Goal: Task Accomplishment & Management: Use online tool/utility

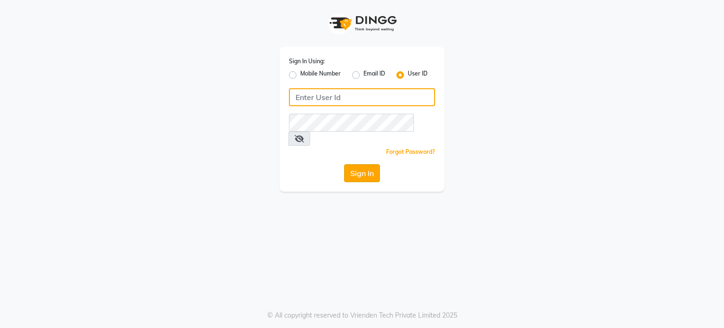
type input "primeexotica"
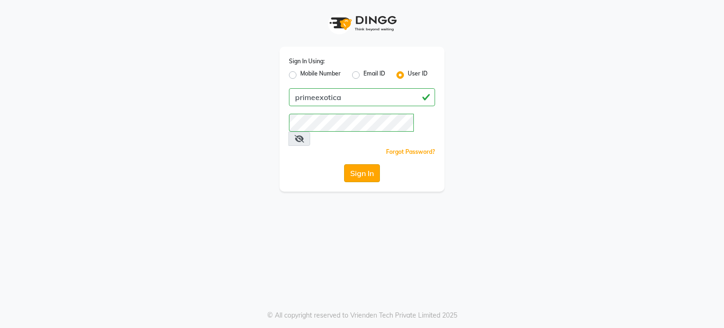
click at [345, 166] on button "Sign In" at bounding box center [362, 173] width 36 height 18
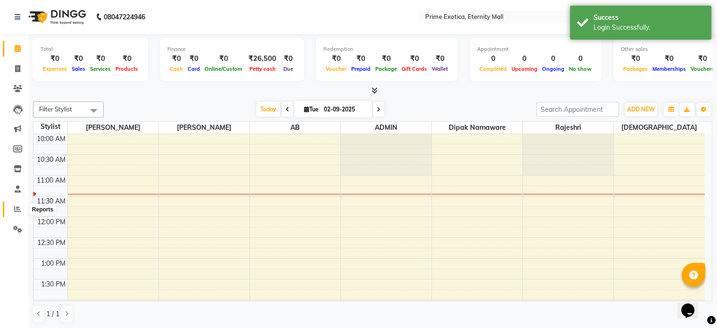
click at [15, 207] on icon at bounding box center [17, 208] width 7 height 7
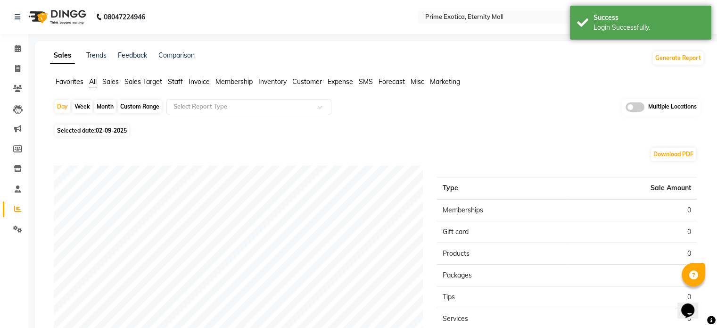
click at [637, 105] on span at bounding box center [635, 106] width 19 height 9
click at [626, 108] on input "checkbox" at bounding box center [626, 108] width 0 height 0
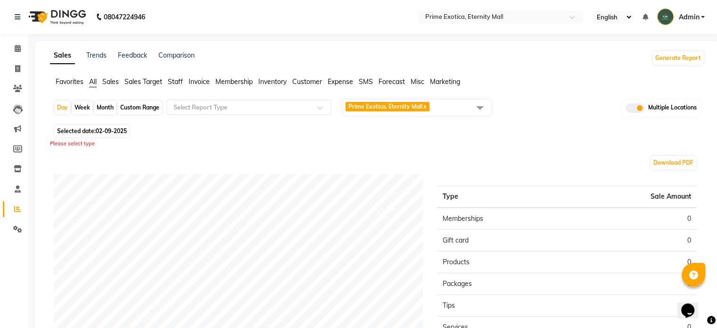
click at [480, 108] on span at bounding box center [480, 108] width 19 height 18
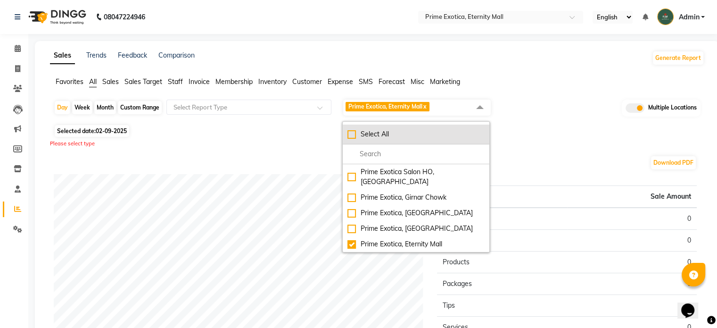
click at [431, 133] on div "Select All" at bounding box center [416, 134] width 137 height 10
checkbox input "true"
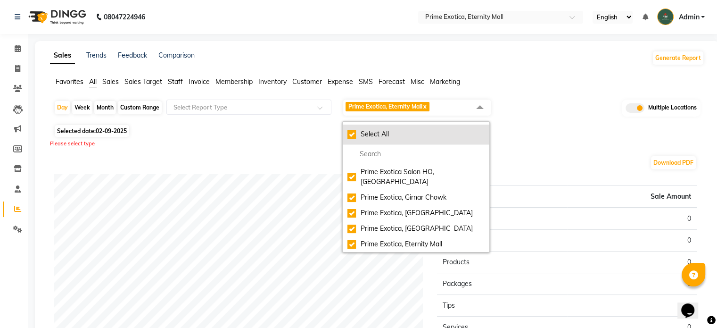
checkbox input "true"
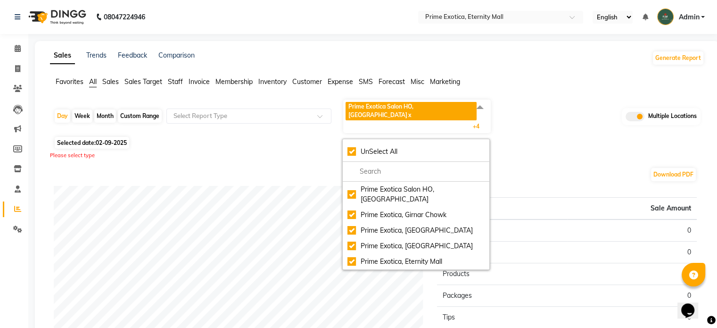
click at [106, 109] on div "Month" at bounding box center [105, 115] width 22 height 13
select select "9"
select select "2025"
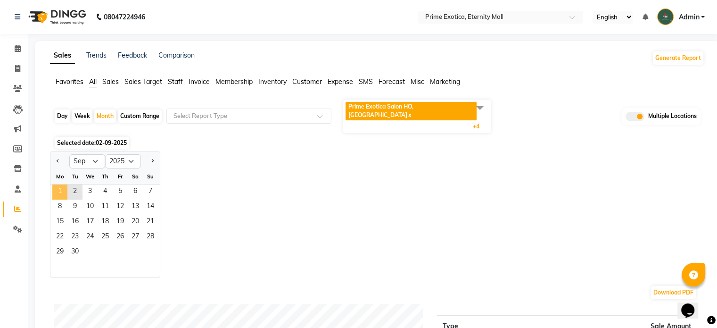
click at [58, 184] on span "1" at bounding box center [59, 191] width 15 height 15
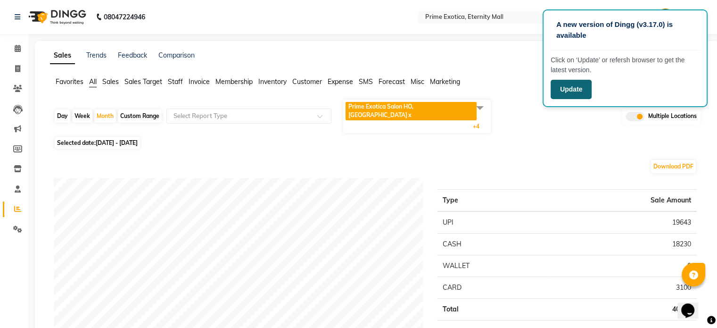
click at [575, 98] on button "Update" at bounding box center [571, 89] width 41 height 19
